Goal: Task Accomplishment & Management: Complete application form

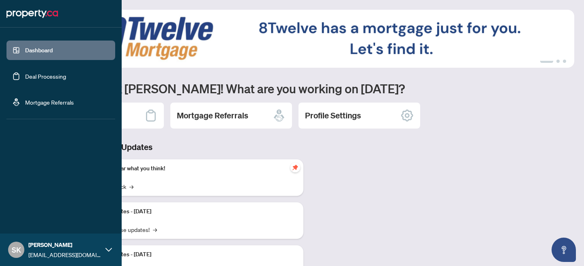
click at [42, 80] on link "Deal Processing" at bounding box center [45, 76] width 41 height 7
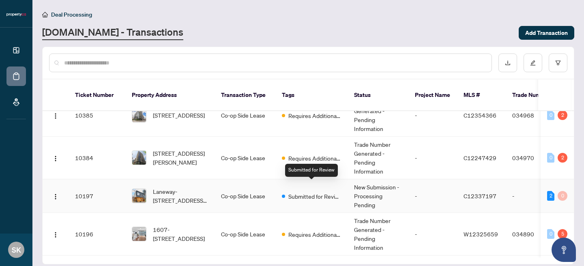
scroll to position [5, 0]
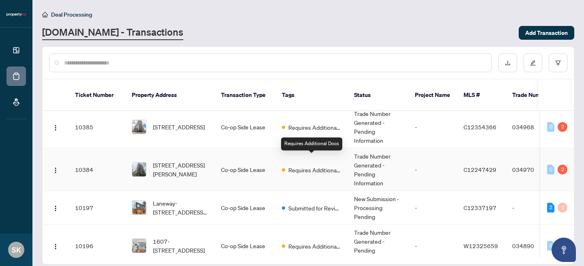
click at [325, 165] on span "Requires Additional Docs" at bounding box center [314, 169] width 53 height 9
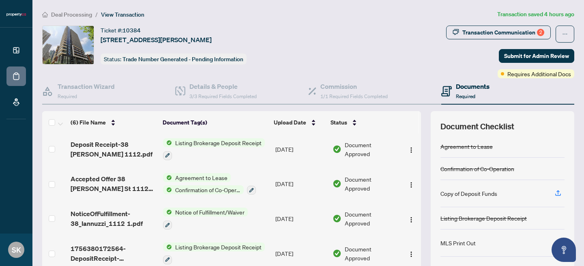
scroll to position [73, 0]
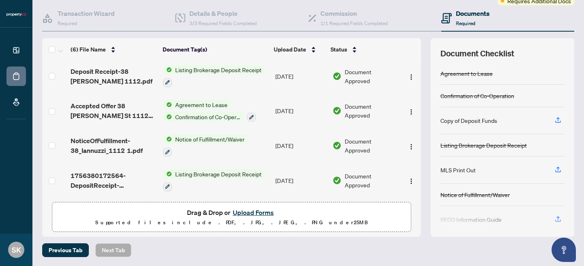
click at [260, 212] on button "Upload Forms" at bounding box center [253, 212] width 46 height 11
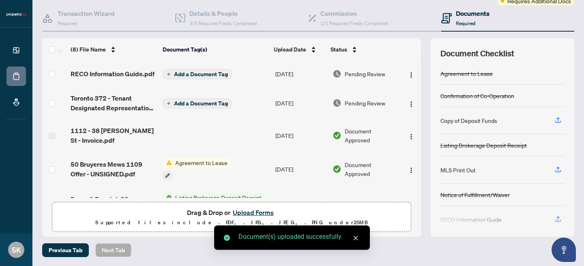
scroll to position [0, 0]
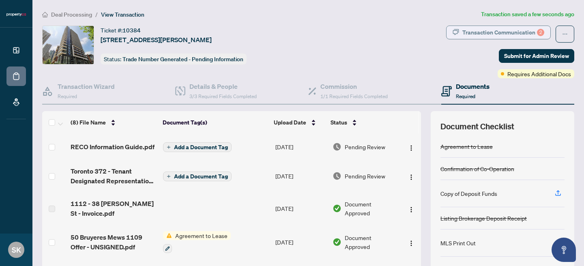
click at [537, 36] on div "Transaction Communication 2" at bounding box center [503, 32] width 82 height 13
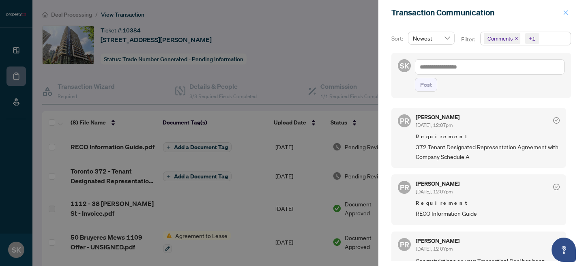
click at [567, 9] on span "button" at bounding box center [566, 12] width 6 height 13
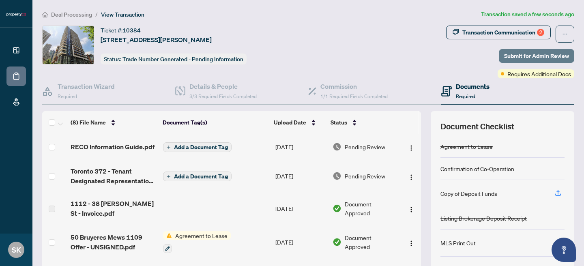
click at [524, 52] on span "Submit for Admin Review" at bounding box center [536, 55] width 65 height 13
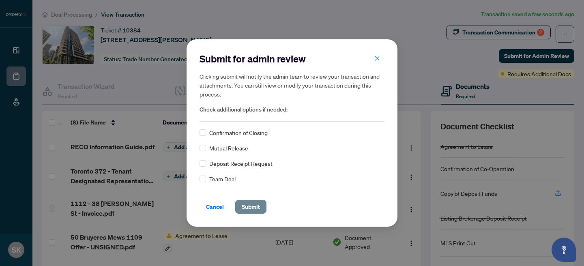
click at [253, 209] on span "Submit" at bounding box center [251, 206] width 18 height 13
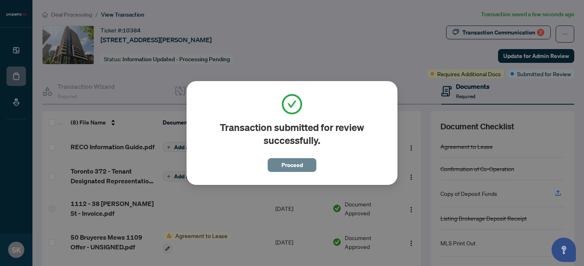
click at [309, 159] on button "Proceed" at bounding box center [292, 165] width 49 height 14
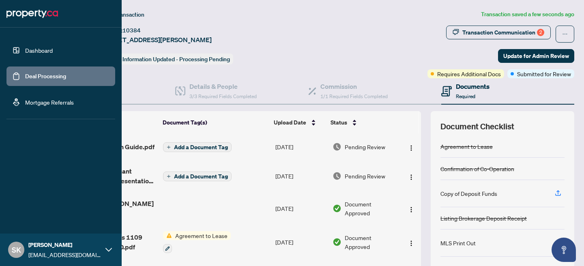
click at [25, 79] on link "Deal Processing" at bounding box center [45, 76] width 41 height 7
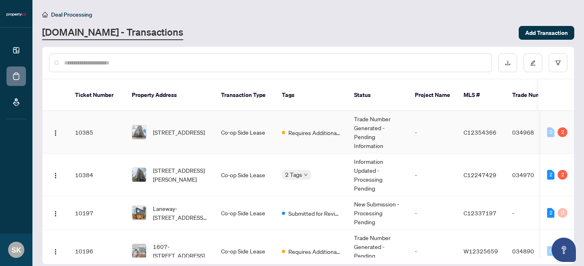
click at [562, 127] on div "2" at bounding box center [563, 132] width 10 height 10
click at [298, 128] on span "Requires Additional Docs" at bounding box center [314, 132] width 53 height 9
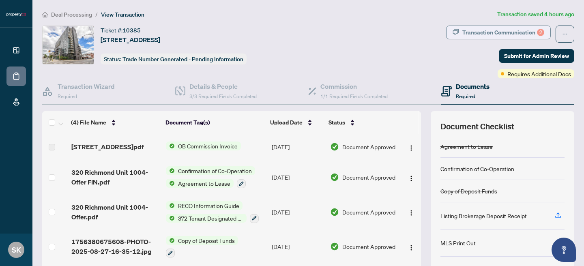
click at [531, 37] on div "Transaction Communication 2" at bounding box center [503, 32] width 82 height 13
